Goal: Information Seeking & Learning: Learn about a topic

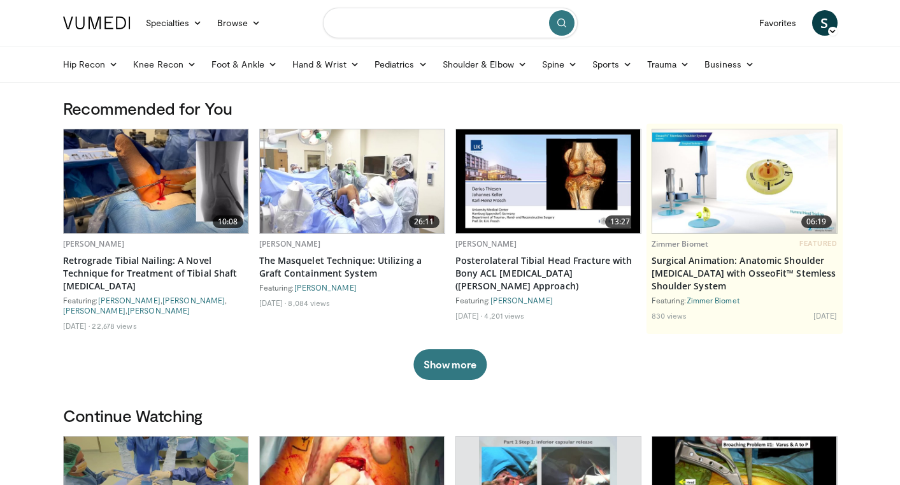
click at [417, 24] on input "Search topics, interventions" at bounding box center [450, 23] width 255 height 31
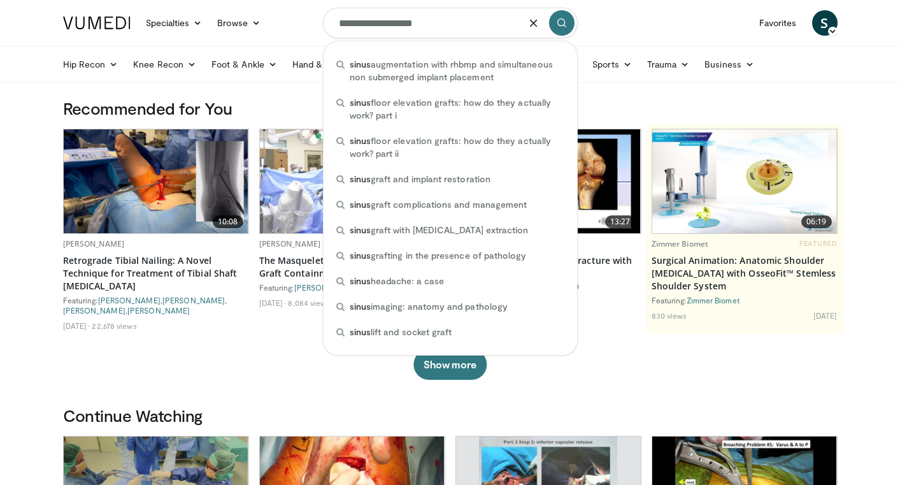
type input "**********"
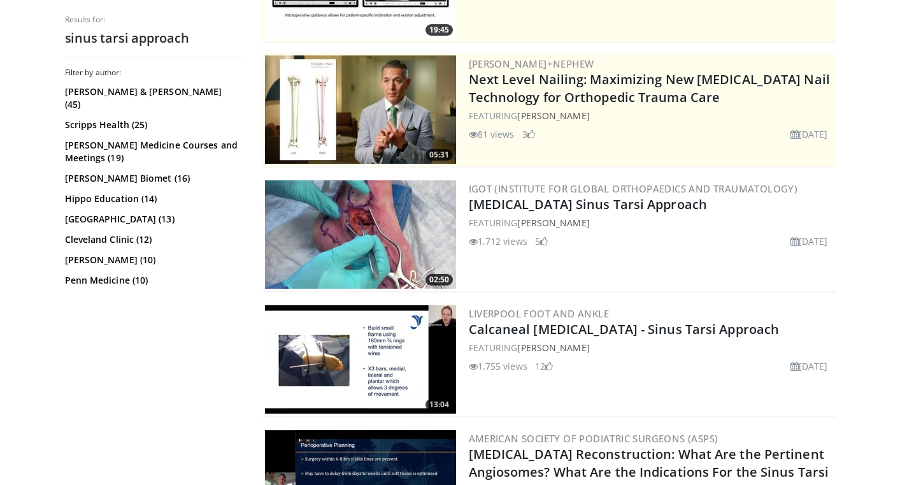
scroll to position [215, 0]
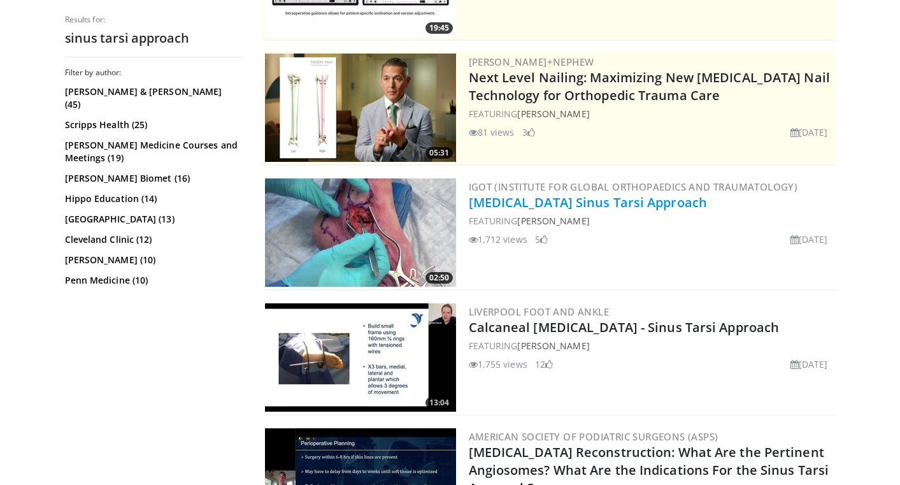
click at [547, 206] on link "Calcaneus Sinus Tarsi Approach" at bounding box center [588, 202] width 239 height 17
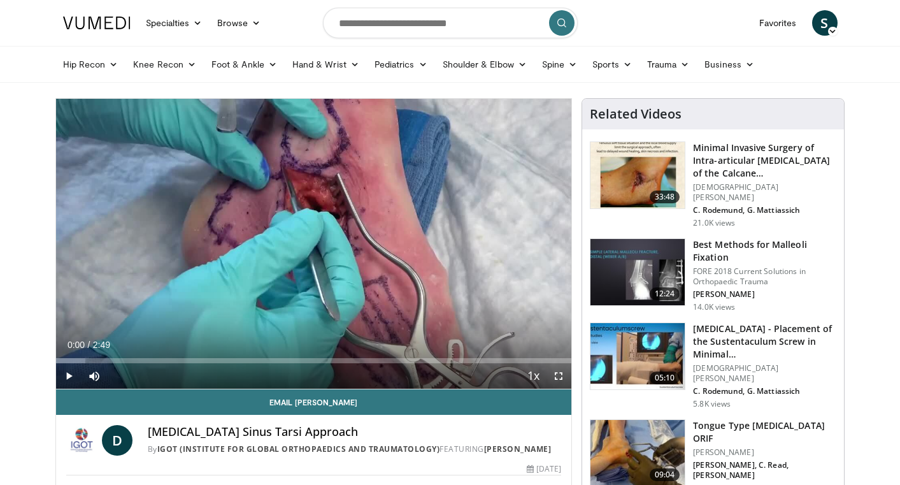
click at [69, 374] on span "Video Player" at bounding box center [68, 375] width 25 height 25
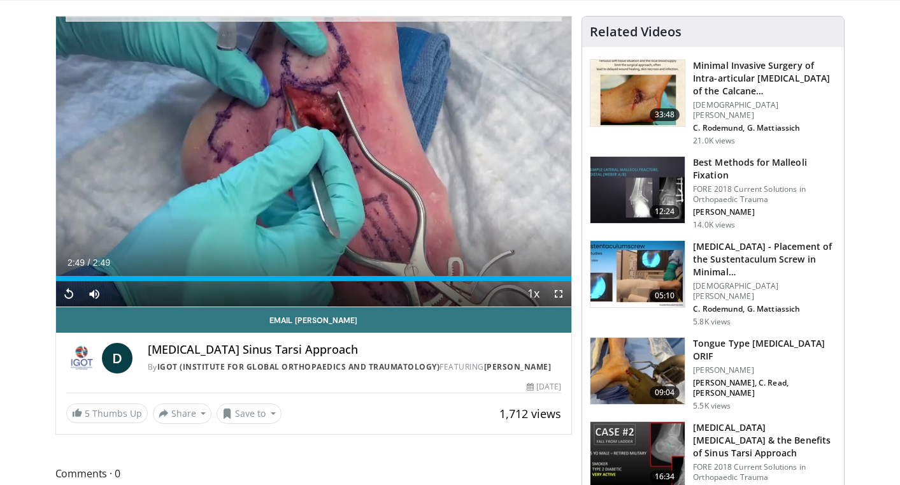
scroll to position [91, 0]
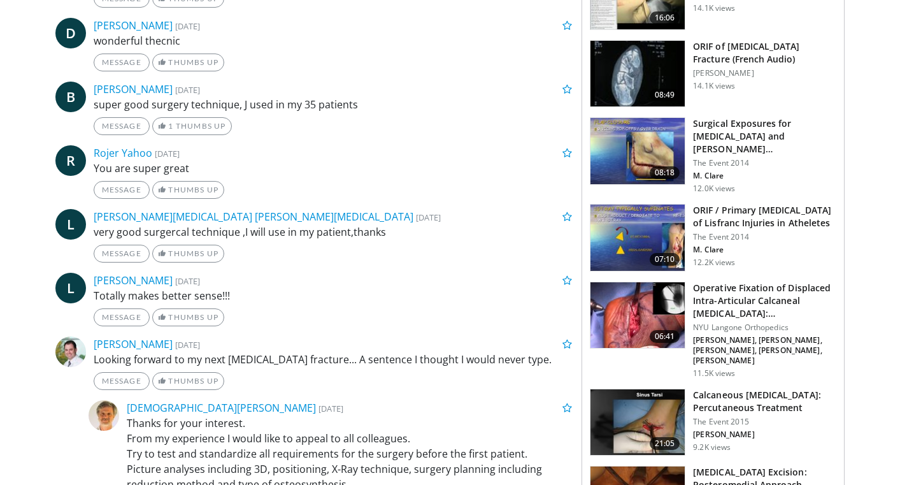
scroll to position [726, 0]
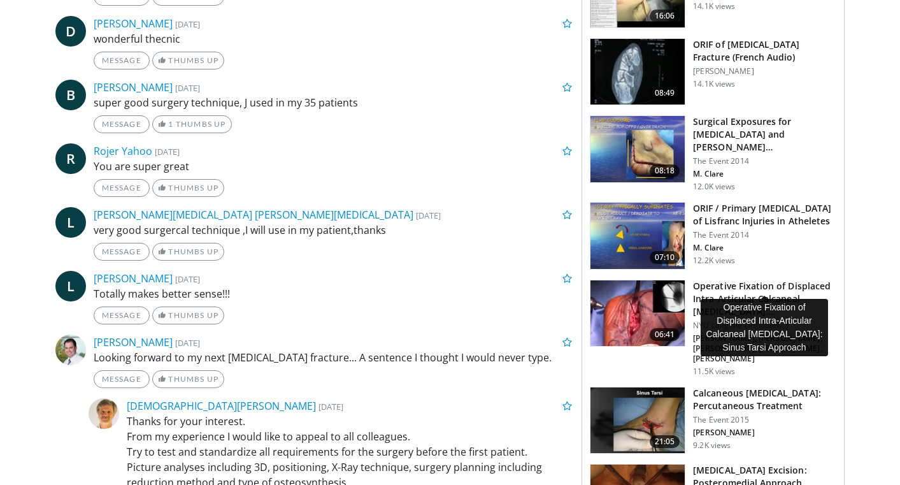
click at [761, 280] on h3 "Operative Fixation of Displaced Intra-Articular Calcaneal Fractures:…" at bounding box center [764, 299] width 143 height 38
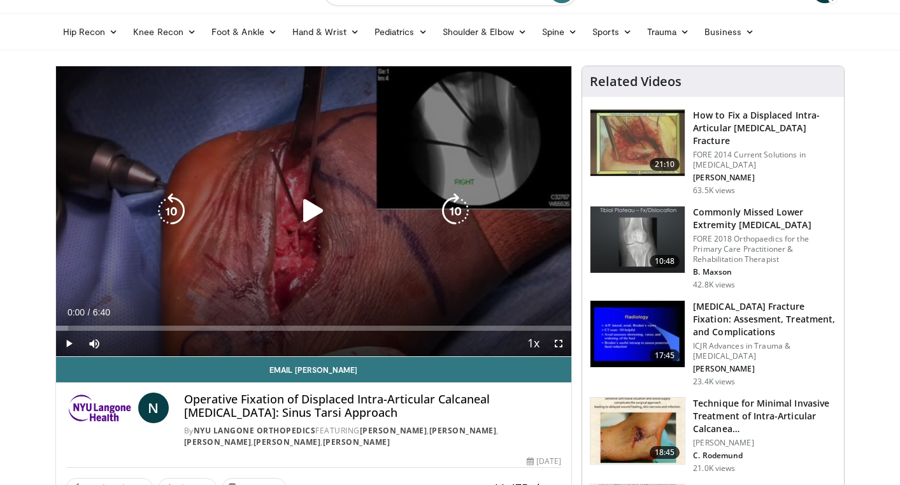
scroll to position [45, 0]
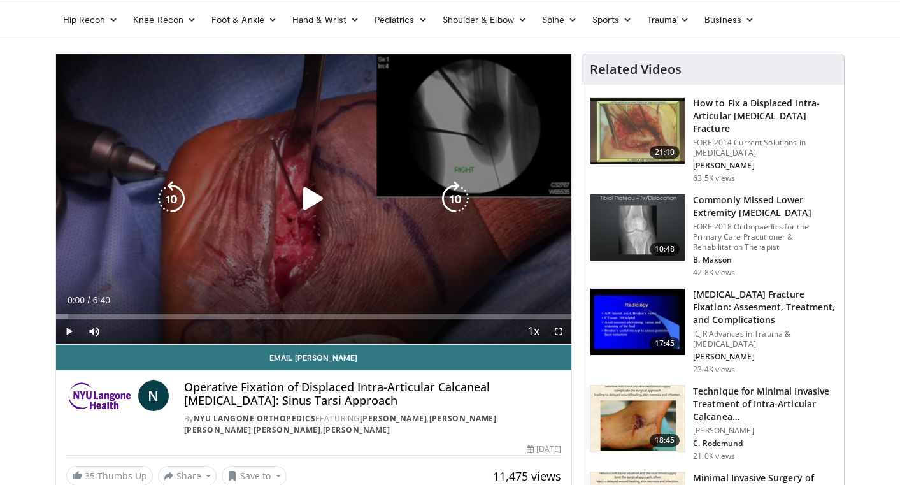
click at [313, 192] on icon "Video Player" at bounding box center [314, 199] width 36 height 36
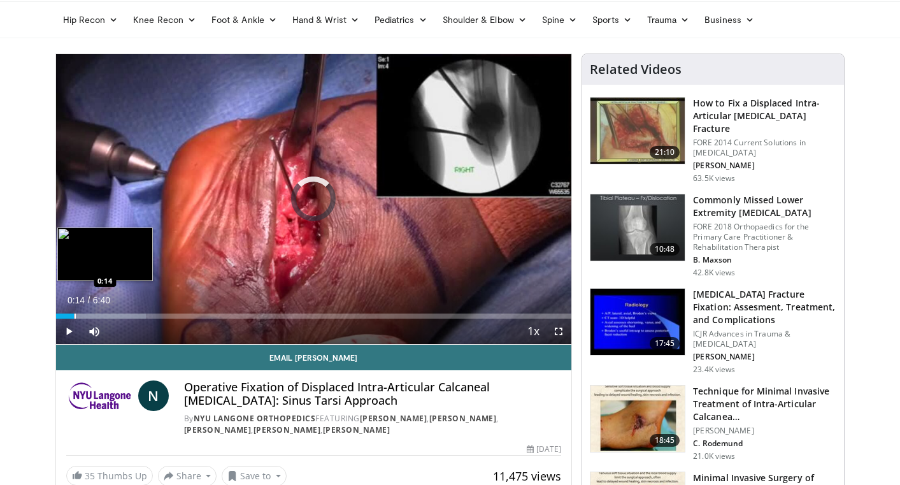
click at [75, 316] on div "Progress Bar" at bounding box center [75, 315] width 1 height 5
click at [97, 316] on div "Progress Bar" at bounding box center [97, 315] width 1 height 5
click at [115, 317] on div "Progress Bar" at bounding box center [114, 315] width 1 height 5
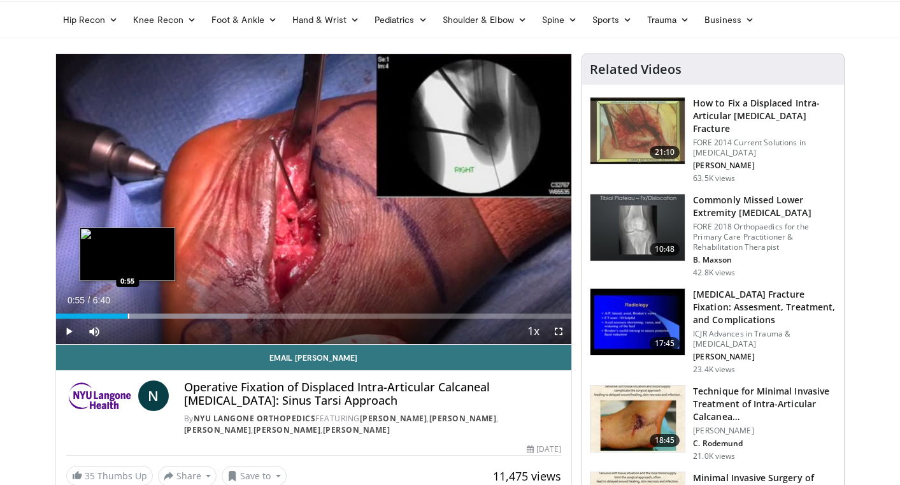
click at [128, 315] on div "Progress Bar" at bounding box center [128, 315] width 1 height 5
click at [137, 316] on div "Progress Bar" at bounding box center [137, 315] width 1 height 5
click at [149, 316] on div "Progress Bar" at bounding box center [149, 315] width 1 height 5
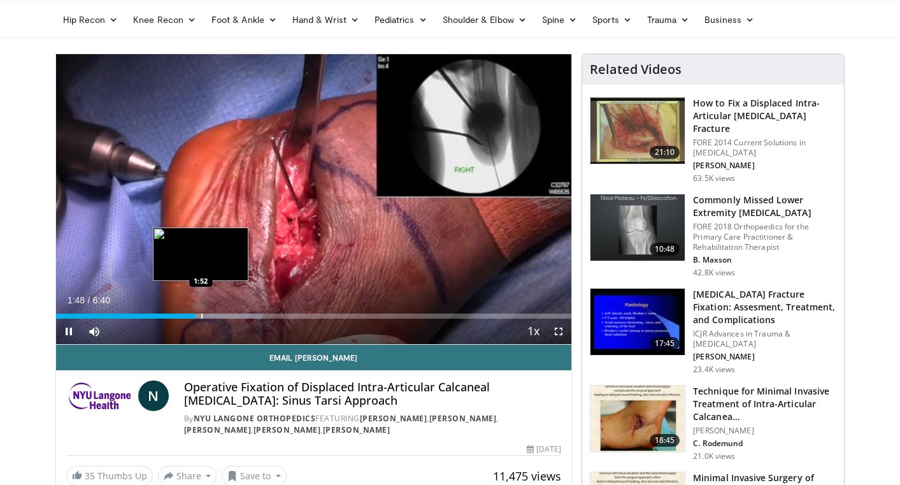
click at [201, 317] on div "Progress Bar" at bounding box center [201, 315] width 1 height 5
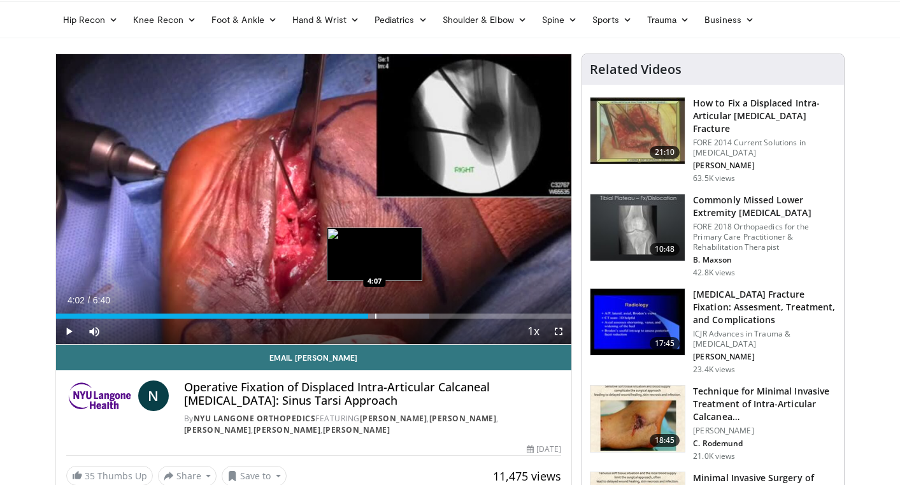
click at [375, 315] on div "Progress Bar" at bounding box center [375, 315] width 1 height 5
click at [388, 315] on div "Progress Bar" at bounding box center [388, 315] width 1 height 5
click at [400, 314] on div "Progress Bar" at bounding box center [400, 315] width 1 height 5
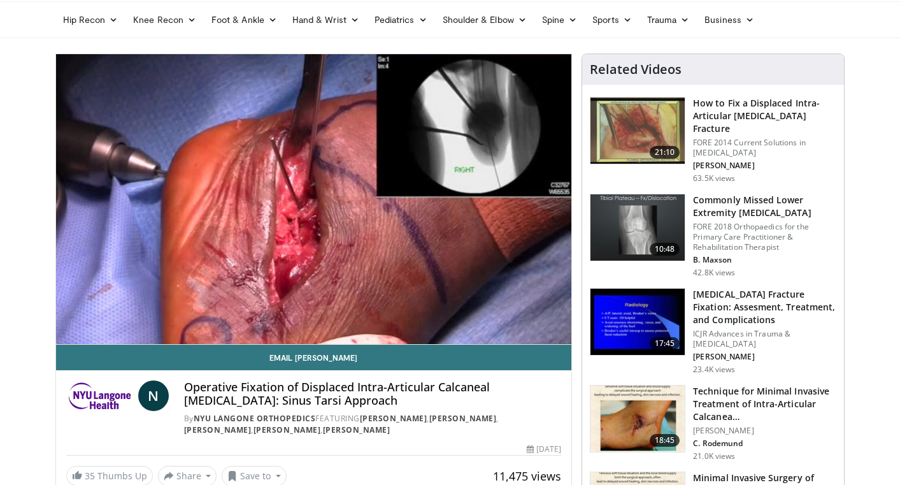
click at [407, 314] on div "10 seconds Tap to unmute" at bounding box center [314, 199] width 516 height 290
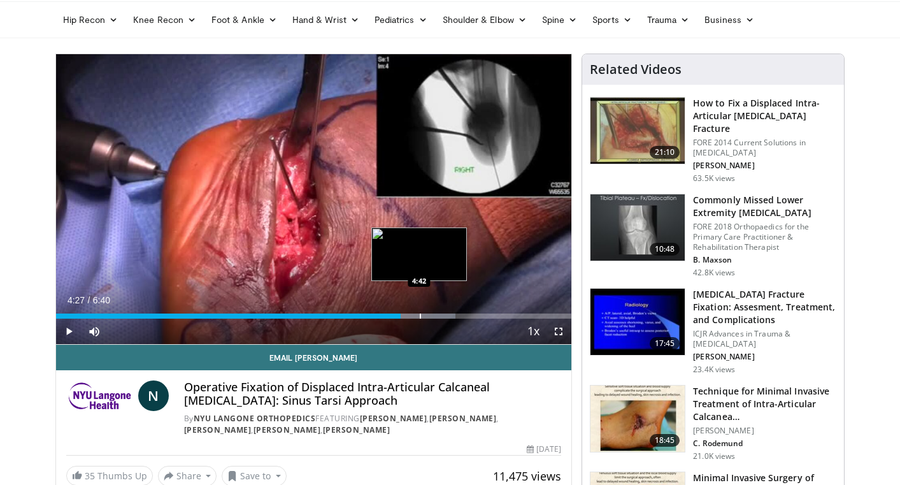
click at [420, 316] on div "Progress Bar" at bounding box center [420, 315] width 1 height 5
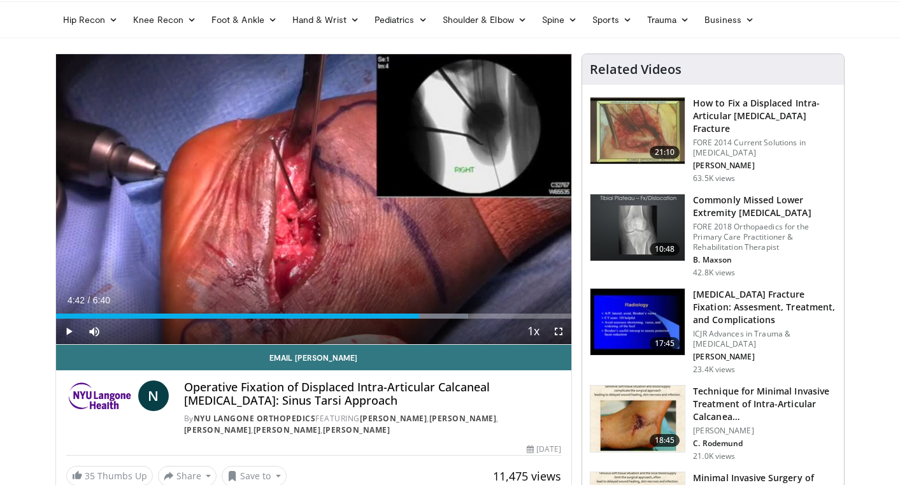
click at [68, 328] on span "Video Player" at bounding box center [68, 331] width 25 height 25
click at [65, 333] on span "Video Player" at bounding box center [68, 331] width 25 height 25
